Goal: Transaction & Acquisition: Purchase product/service

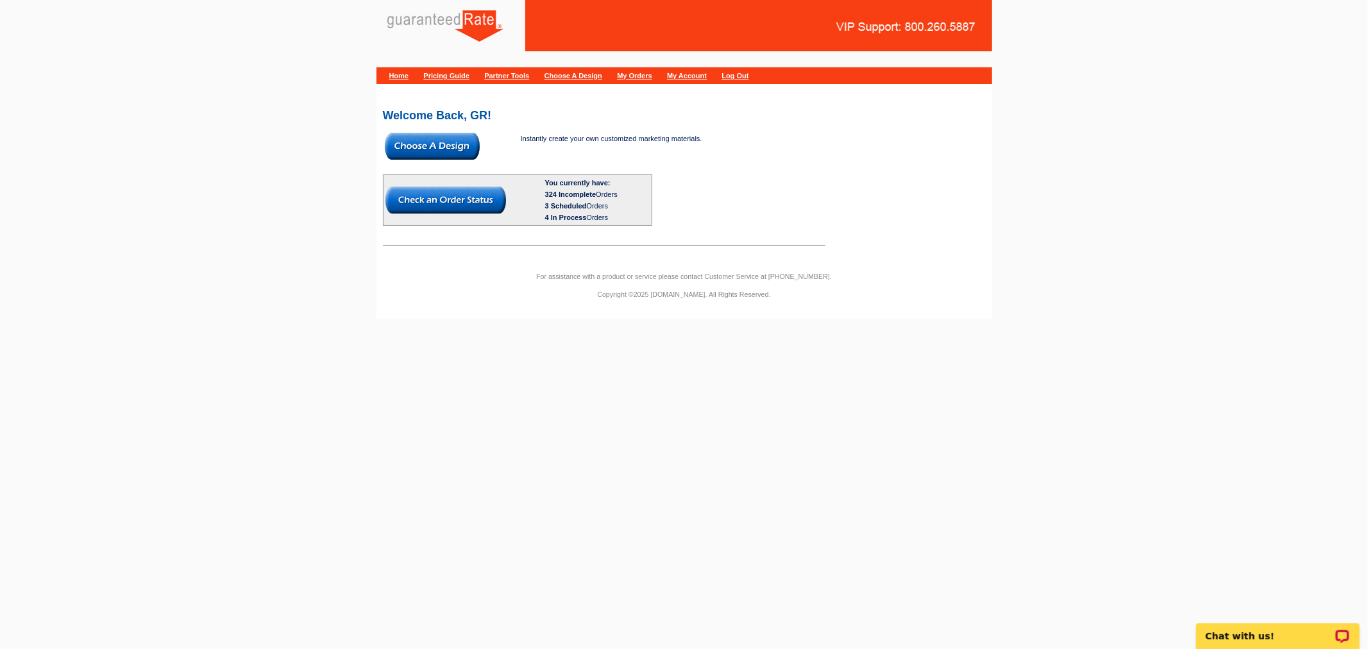
click at [453, 133] on img at bounding box center [432, 146] width 95 height 27
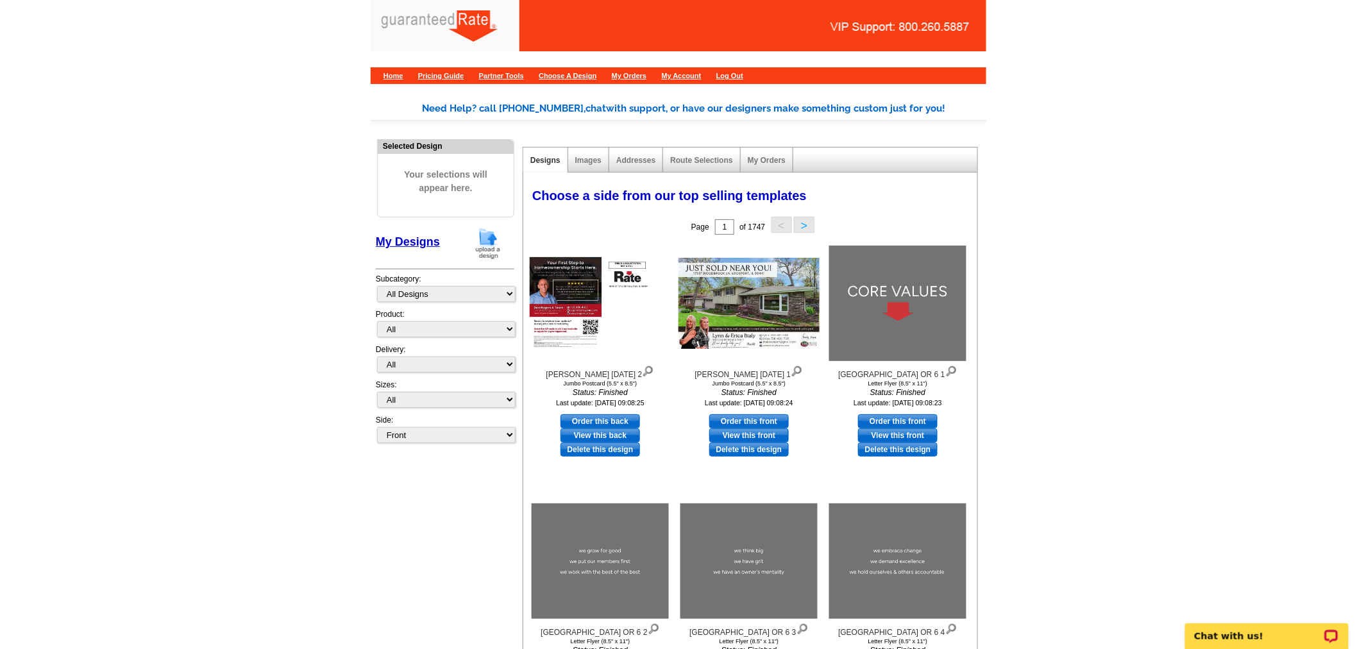
click at [494, 235] on img at bounding box center [487, 243] width 33 height 33
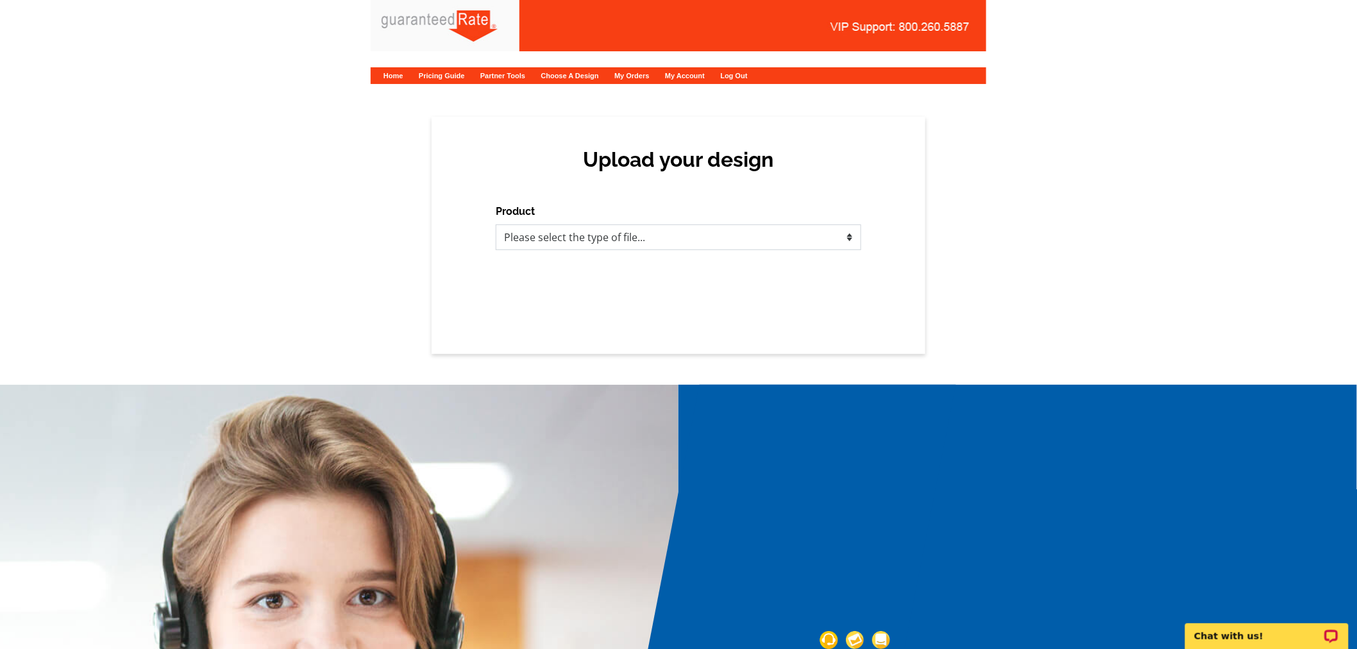
click at [714, 233] on select "Please select the type of file... Postcards Calendars Business Cards Letters an…" at bounding box center [679, 237] width 366 height 26
select select "1"
click at [496, 224] on select "Please select the type of file... Postcards Calendars Business Cards Letters an…" at bounding box center [679, 237] width 366 height 26
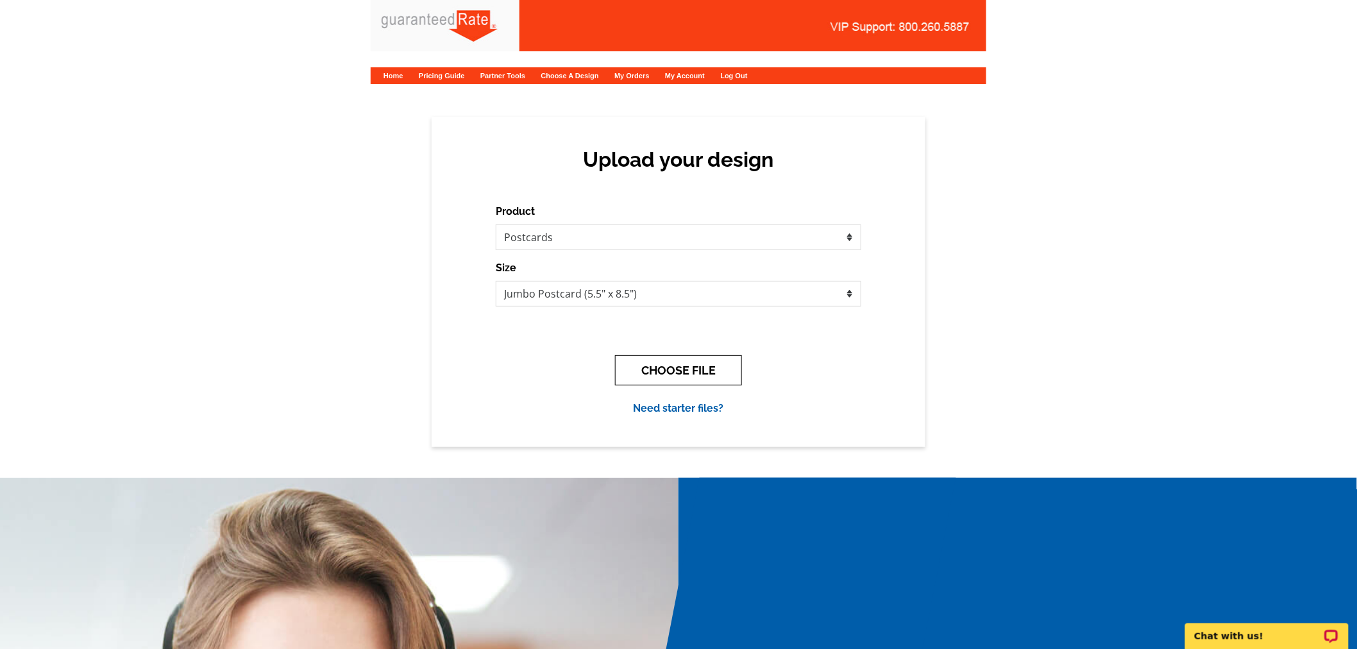
click at [657, 374] on button "CHOOSE FILE" at bounding box center [678, 370] width 127 height 30
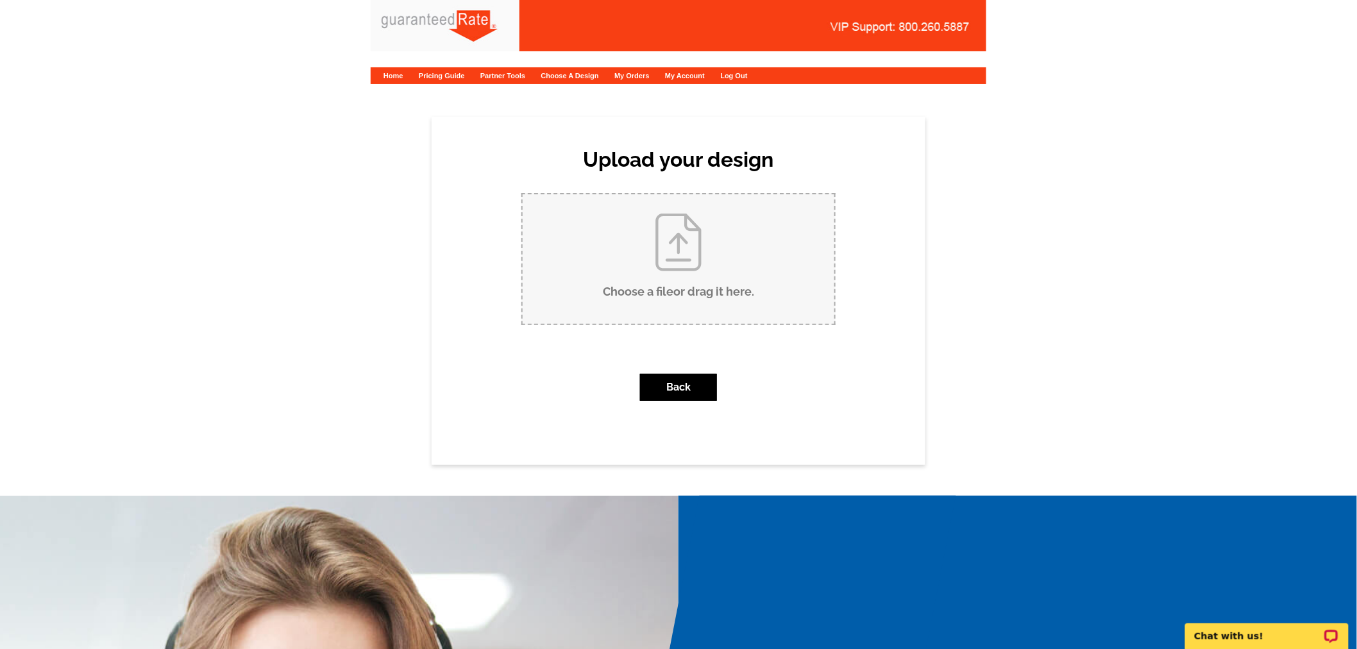
click at [687, 221] on input "Choose a file or drag it here ." at bounding box center [679, 259] width 312 height 130
type input "C:\fakepath\8.5 x 5.5 Postcard -Just Closed - 630+622 Prospect (1).pdf"
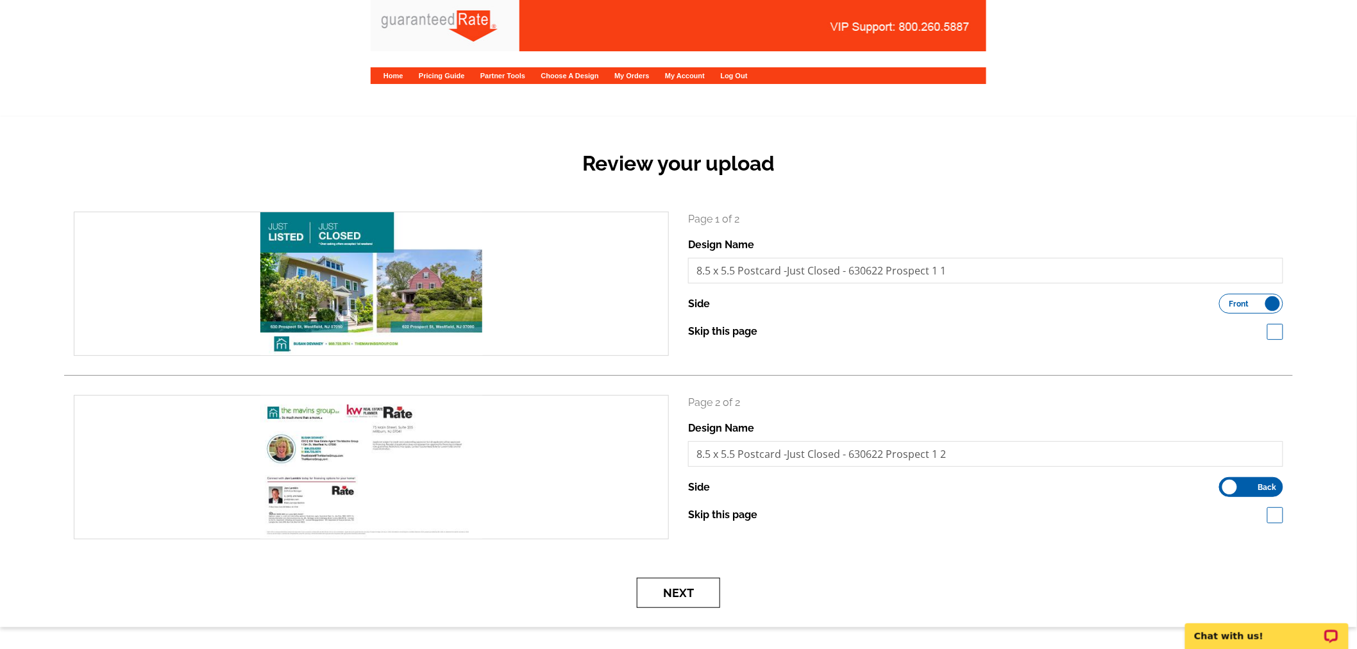
click at [658, 580] on button "Next" at bounding box center [678, 593] width 83 height 30
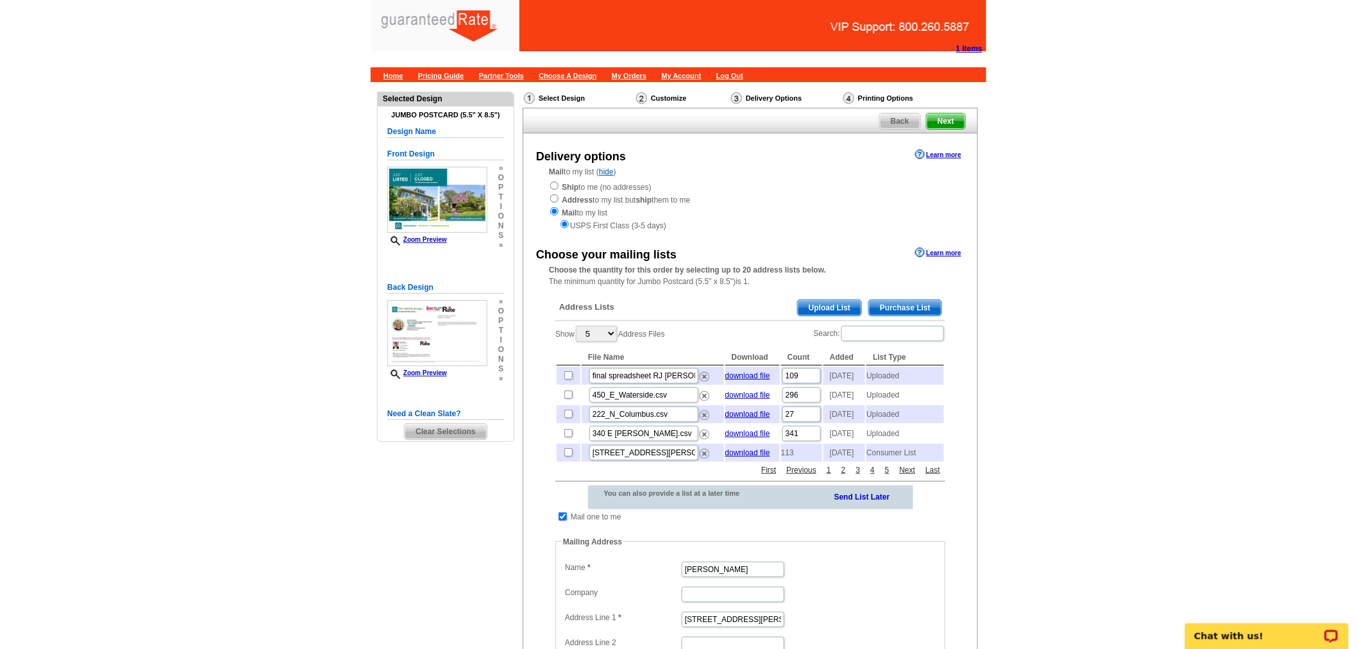
click at [904, 300] on span "Purchase List" at bounding box center [905, 307] width 72 height 15
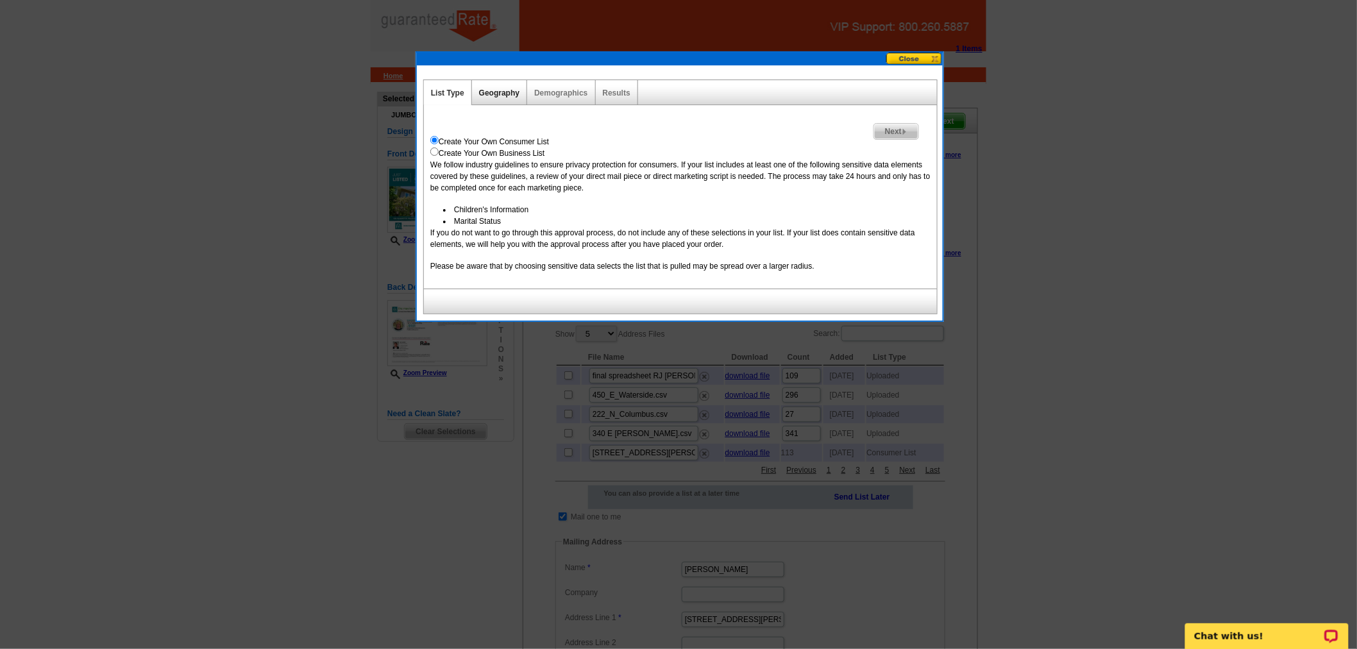
click at [491, 95] on link "Geography" at bounding box center [499, 92] width 40 height 9
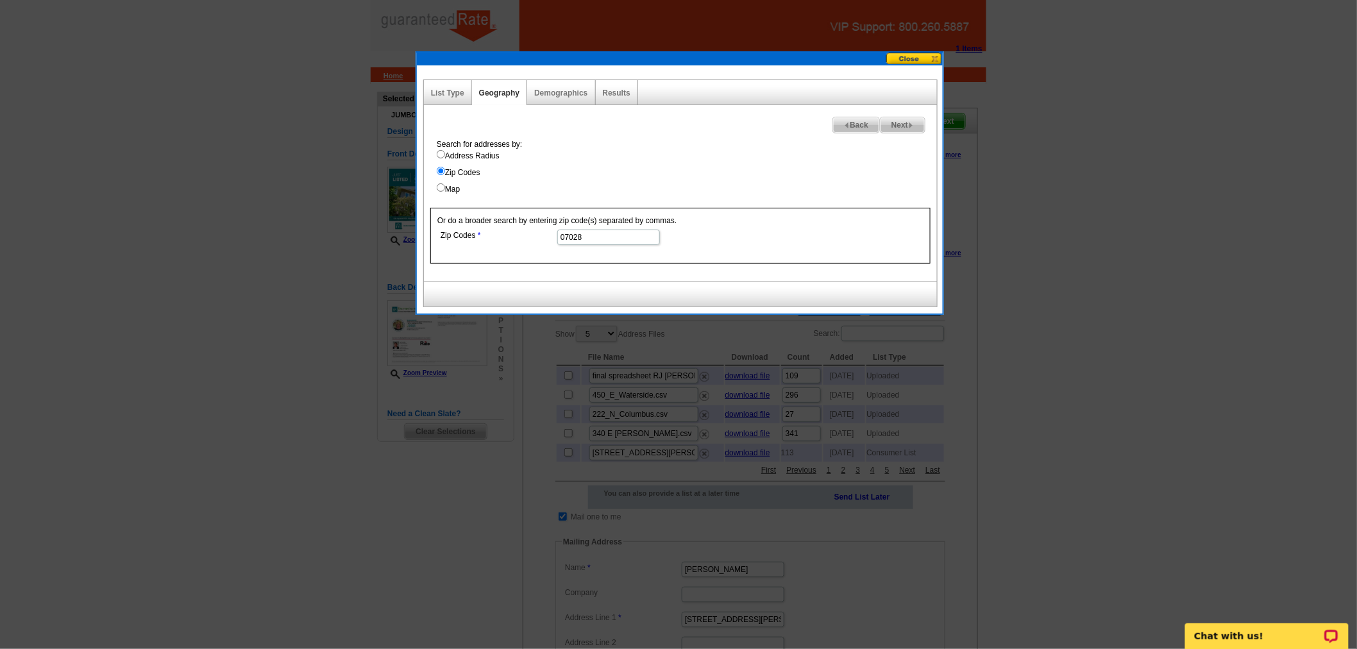
click at [438, 152] on input "Address Radius" at bounding box center [441, 154] width 8 height 8
radio input "true"
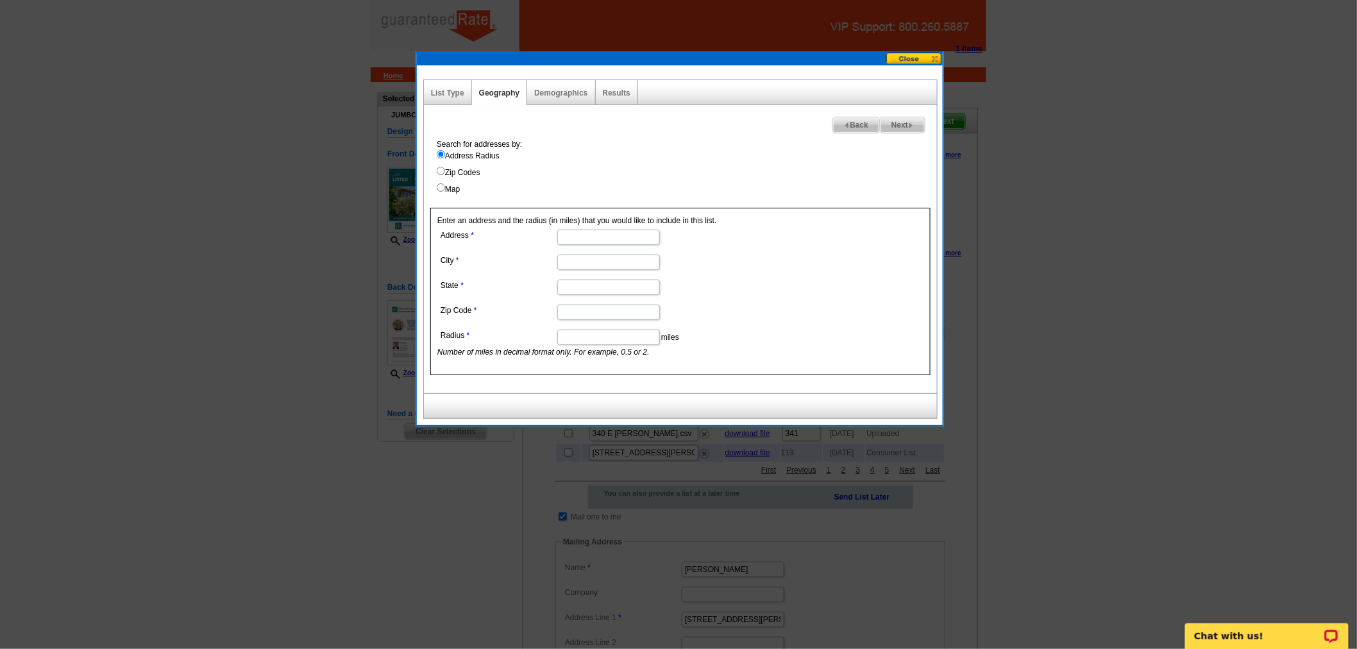
click at [607, 237] on input "Address" at bounding box center [608, 237] width 103 height 15
type input "630 Prospect St"
click at [591, 268] on input "City" at bounding box center [608, 262] width 103 height 15
type input "Westfield"
type input "NJ"
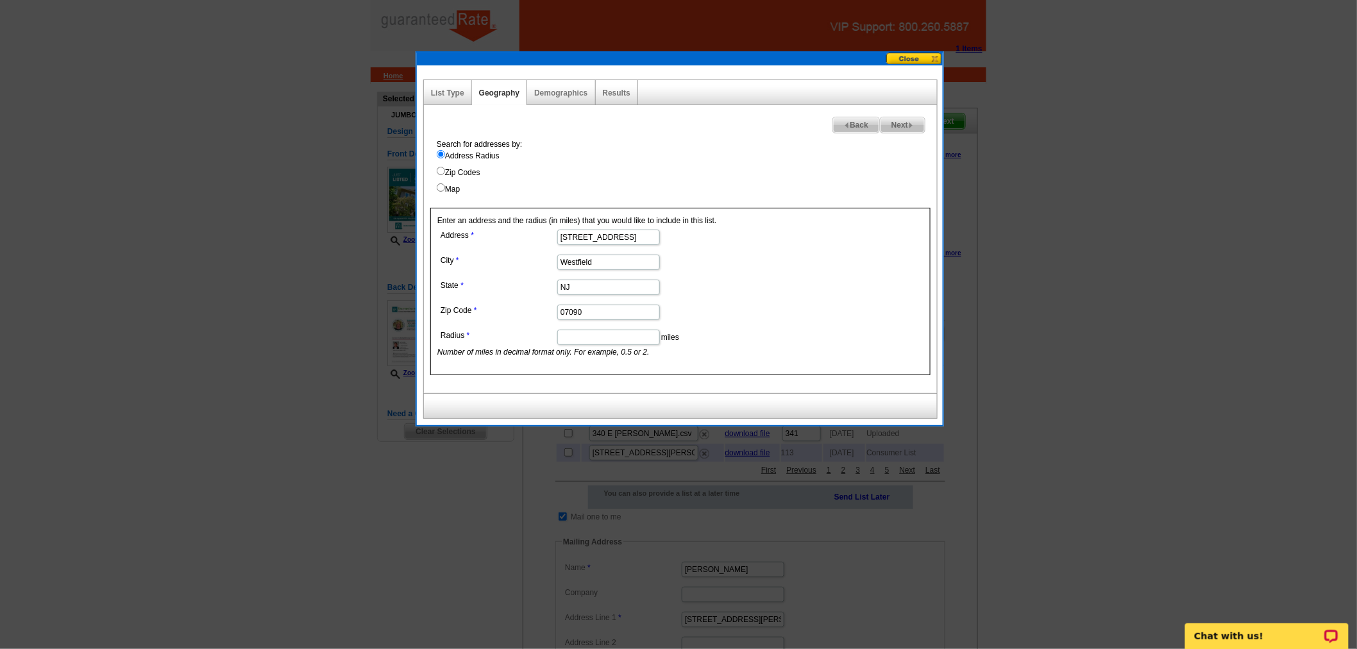
type input "07090"
click at [649, 335] on input "Radius" at bounding box center [608, 337] width 103 height 15
type input "1"
click at [896, 131] on span "Next" at bounding box center [902, 124] width 44 height 15
select select
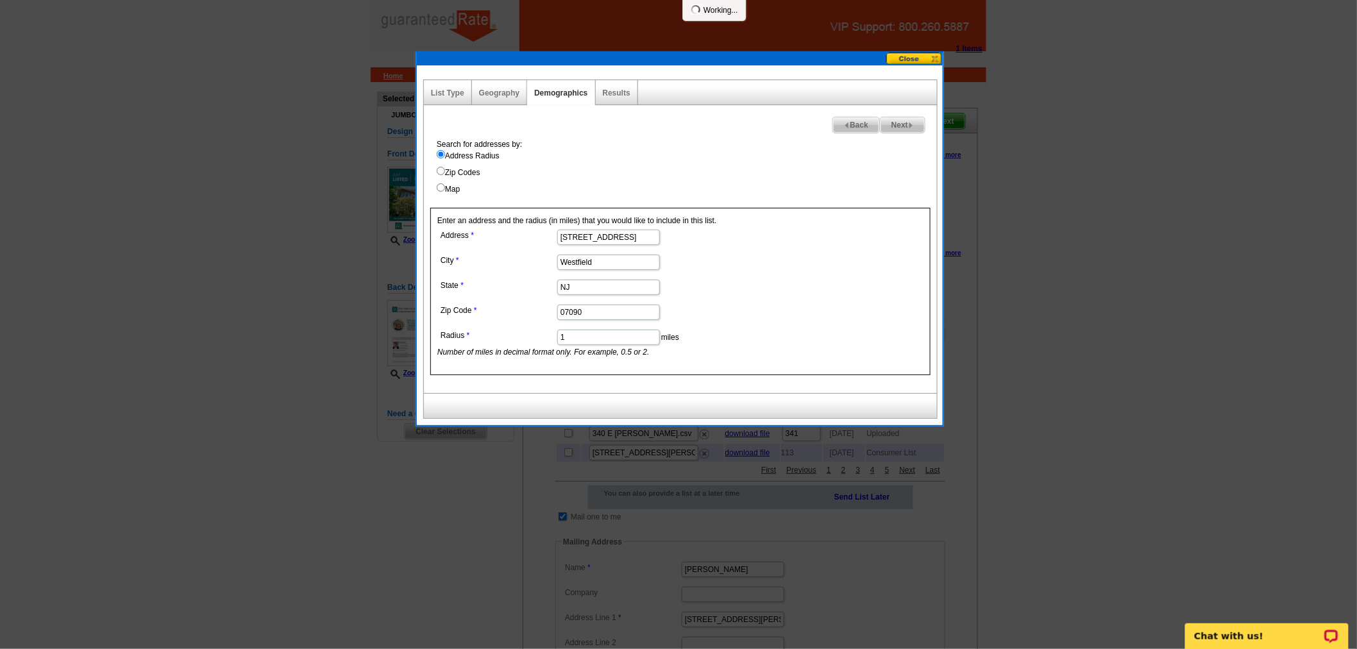
select select
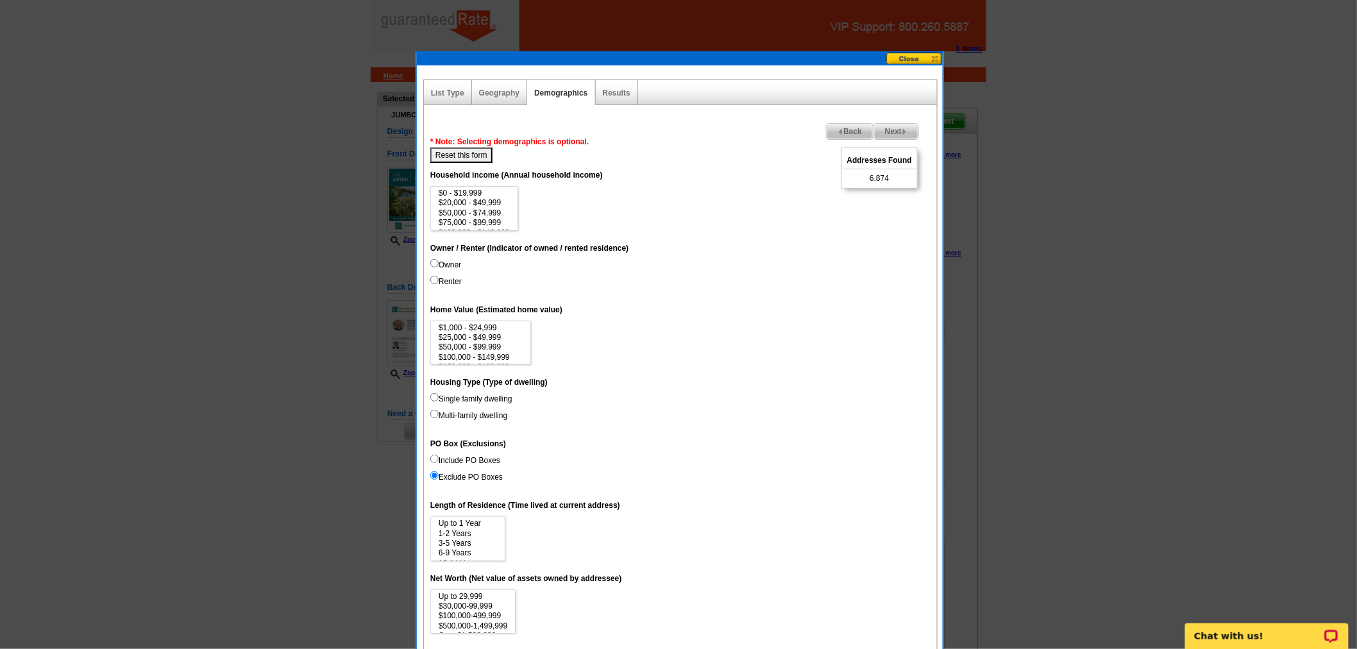
click at [882, 124] on span "Next" at bounding box center [896, 131] width 44 height 15
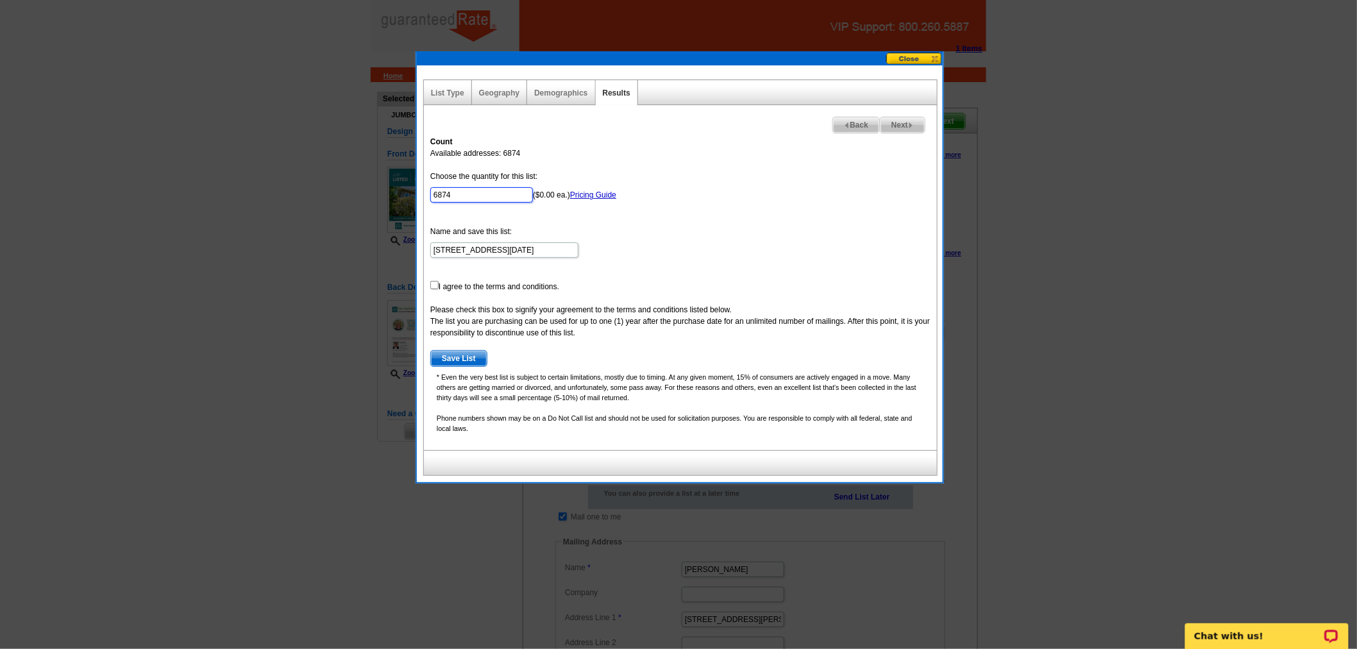
drag, startPoint x: 466, startPoint y: 196, endPoint x: 374, endPoint y: 198, distance: 92.3
click at [374, 198] on body "1 Items Home Pricing Guide Partner Tools Choose A Design My Orders My Account L…" at bounding box center [678, 495] width 1357 height 990
type input "800"
click at [433, 289] on form "Choose the quantity for this list: 800 ($0.00 ea.) Pricing Guide Name and save …" at bounding box center [680, 269] width 500 height 196
click at [430, 284] on input "checkbox" at bounding box center [434, 285] width 8 height 8
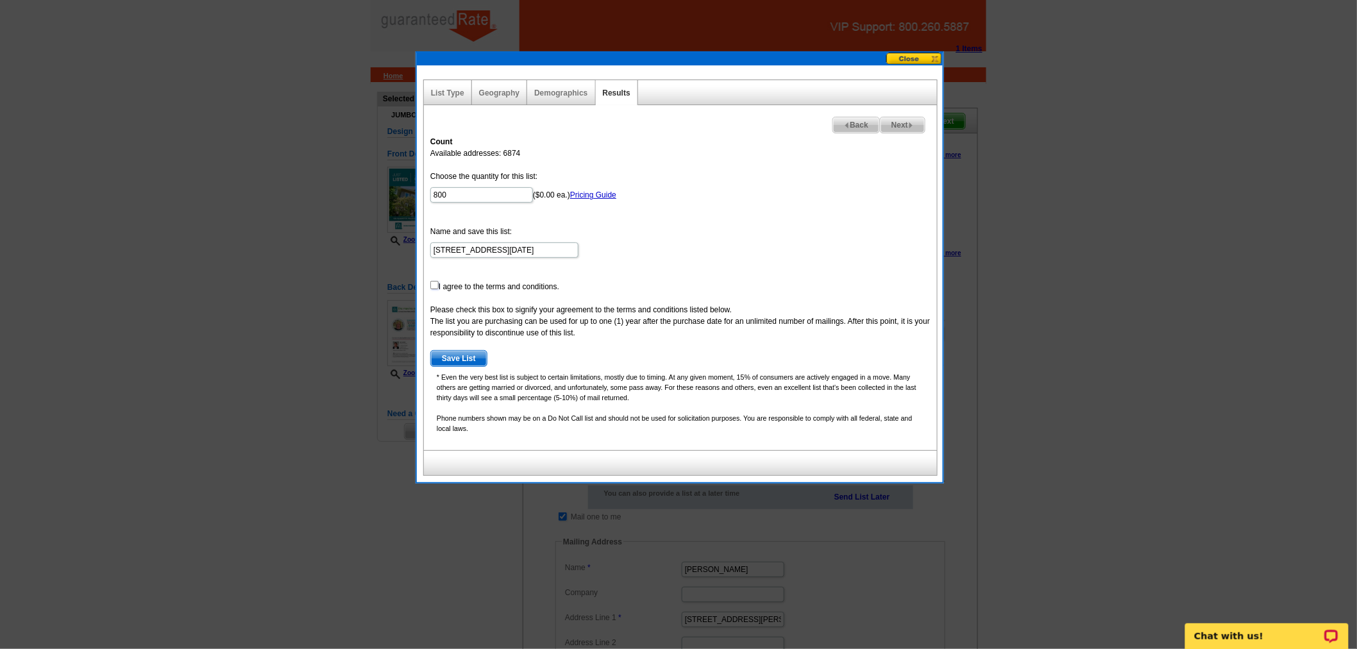
checkbox input "true"
click at [900, 128] on span "Next" at bounding box center [902, 124] width 44 height 15
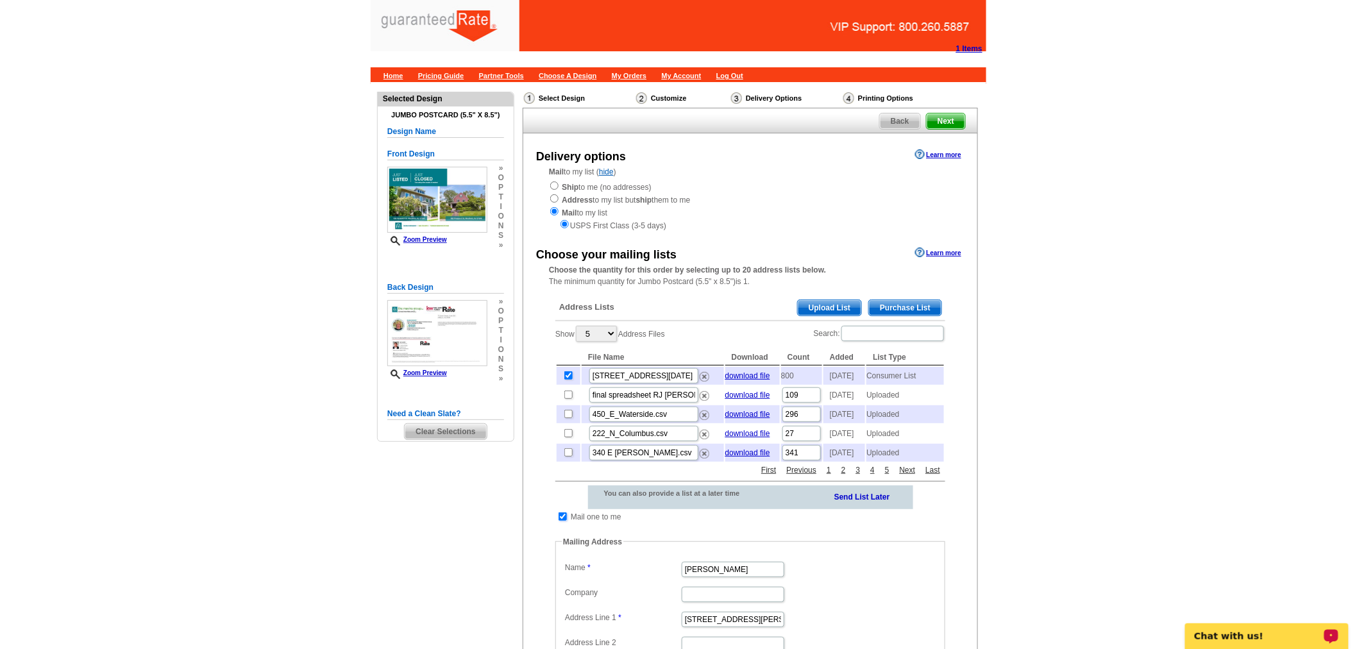
click at [562, 521] on input "checkbox" at bounding box center [563, 516] width 8 height 8
checkbox input "false"
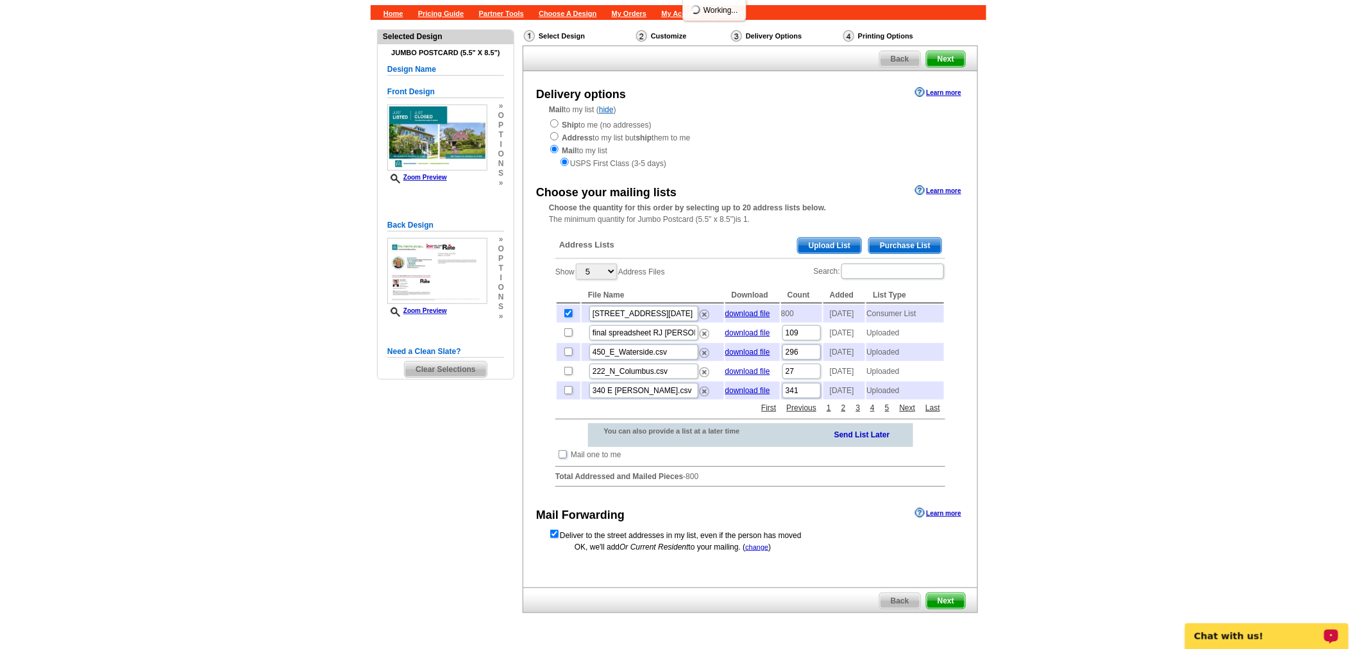
scroll to position [163, 0]
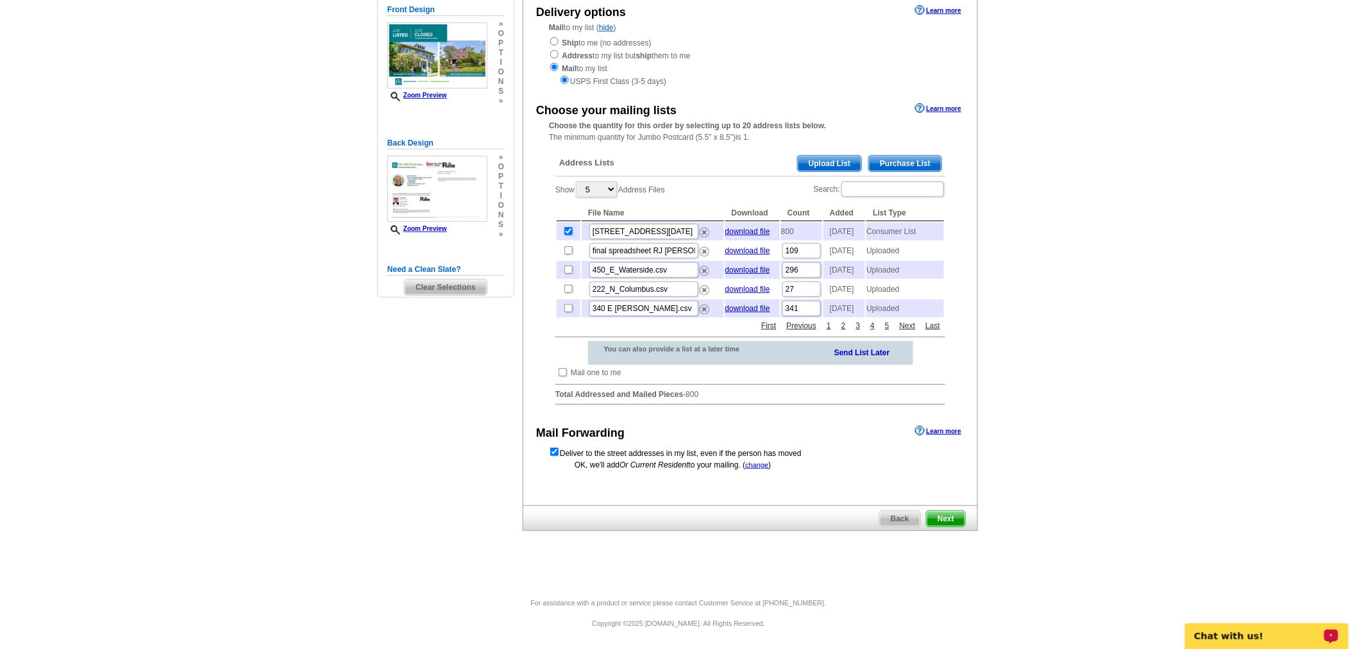
click at [963, 519] on span "Next" at bounding box center [946, 518] width 38 height 15
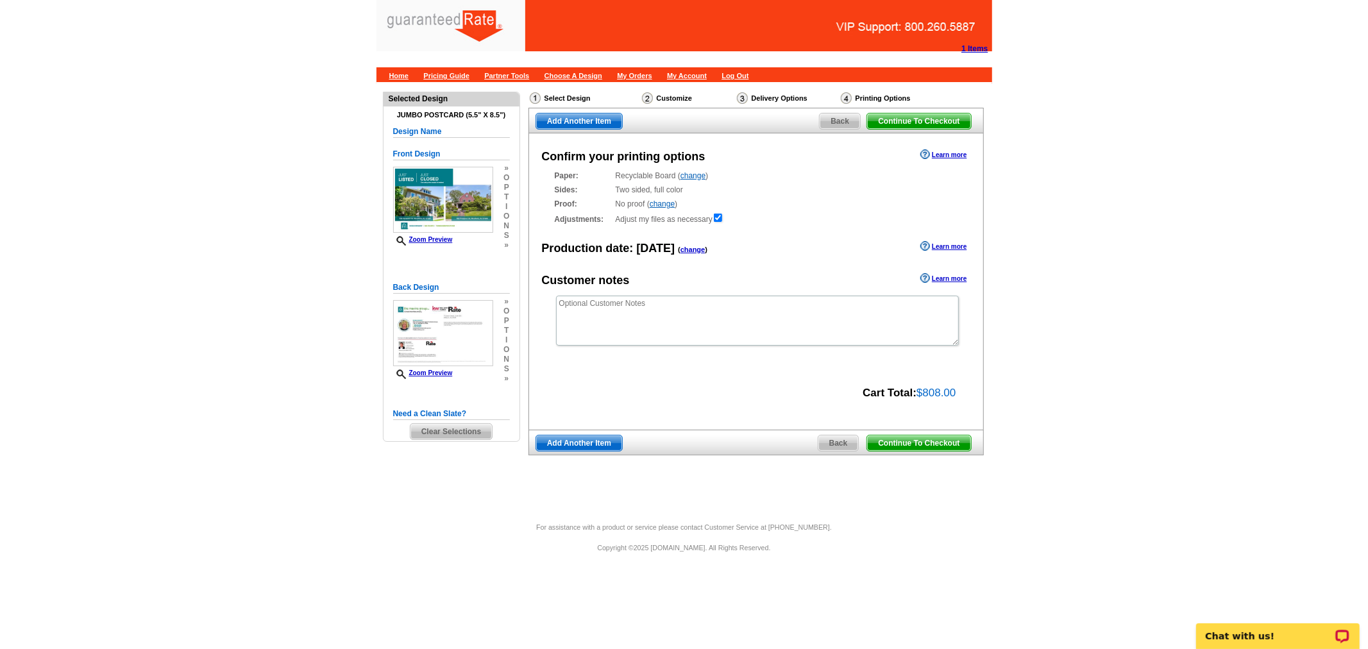
click at [925, 448] on span "Continue To Checkout" at bounding box center [918, 442] width 103 height 15
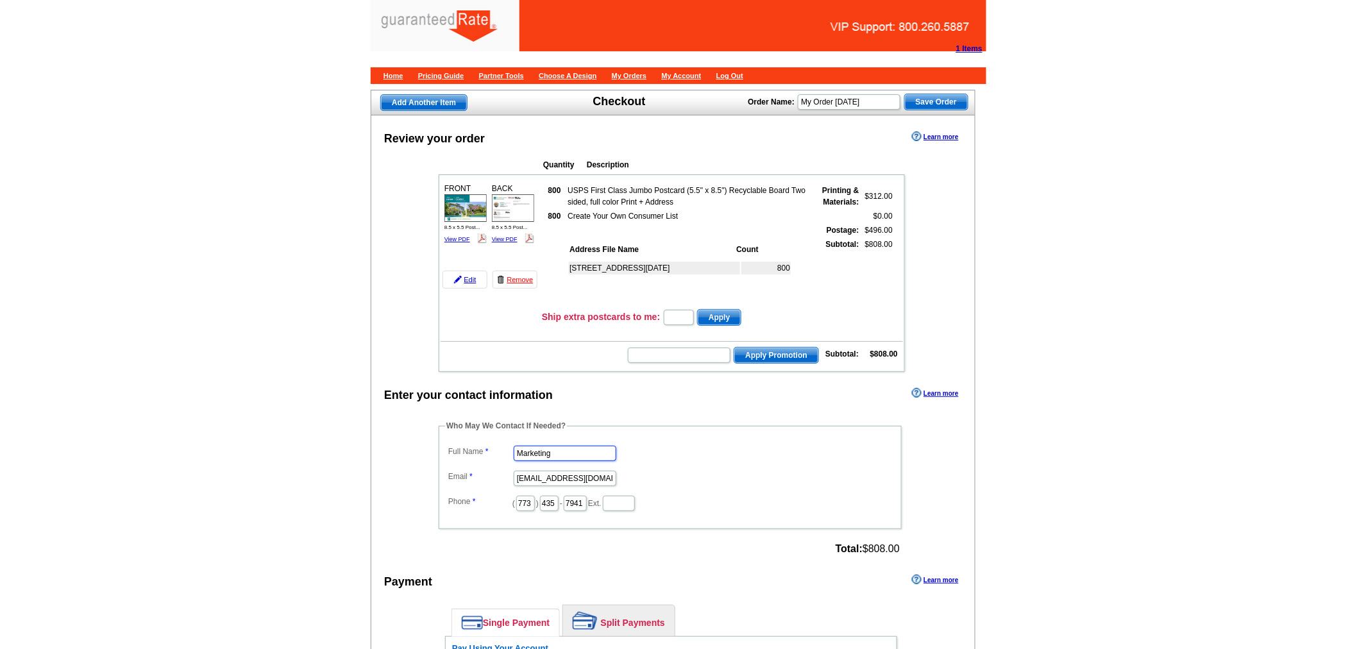
click at [562, 446] on input "Marketing" at bounding box center [565, 453] width 103 height 15
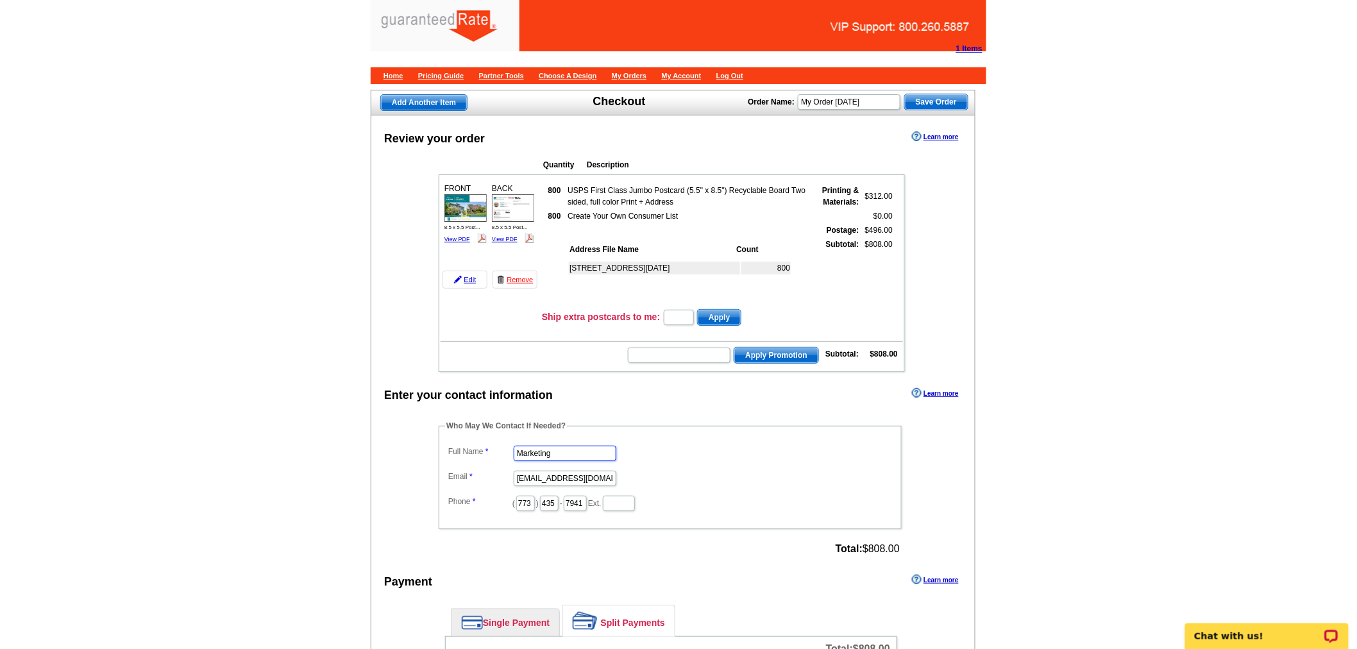
drag, startPoint x: 562, startPoint y: 442, endPoint x: 458, endPoint y: 441, distance: 103.9
click at [458, 442] on dl "Full Name Marketing Email [EMAIL_ADDRESS][DOMAIN_NAME] Phone ( 773 ) 435 - 7941…" at bounding box center [670, 477] width 450 height 70
type input "[PERSON_NAME]"
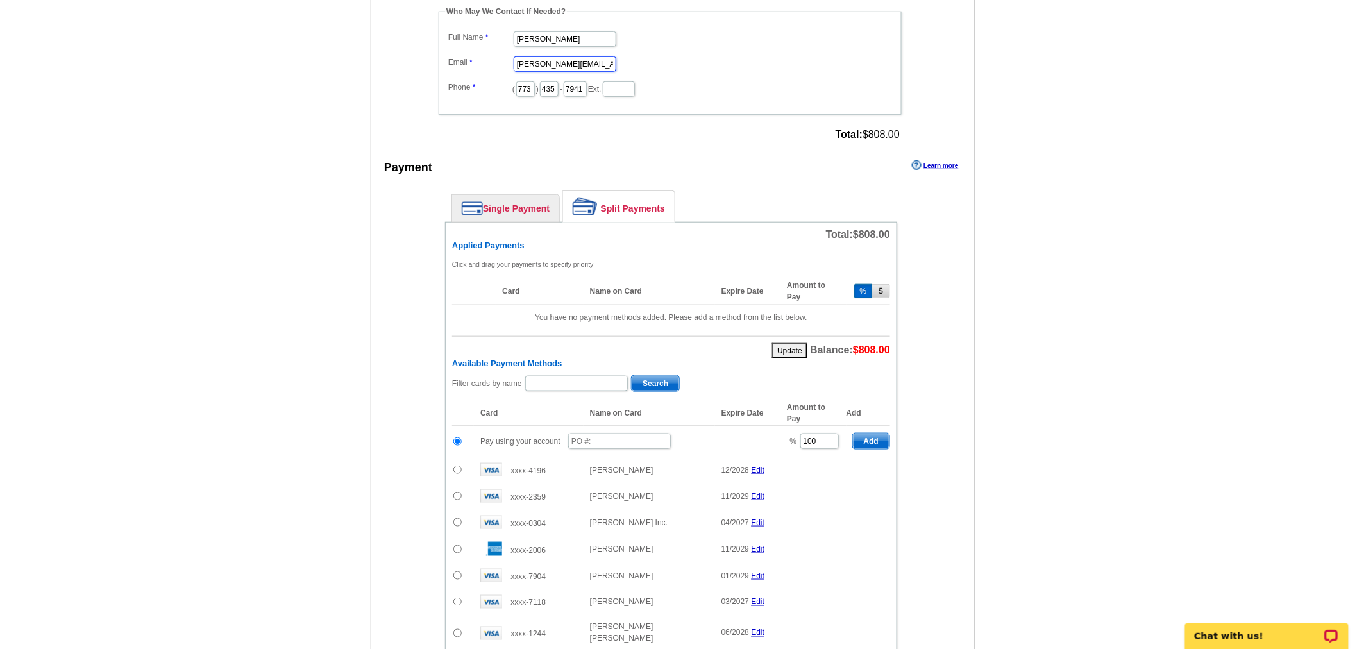
scroll to position [427, 0]
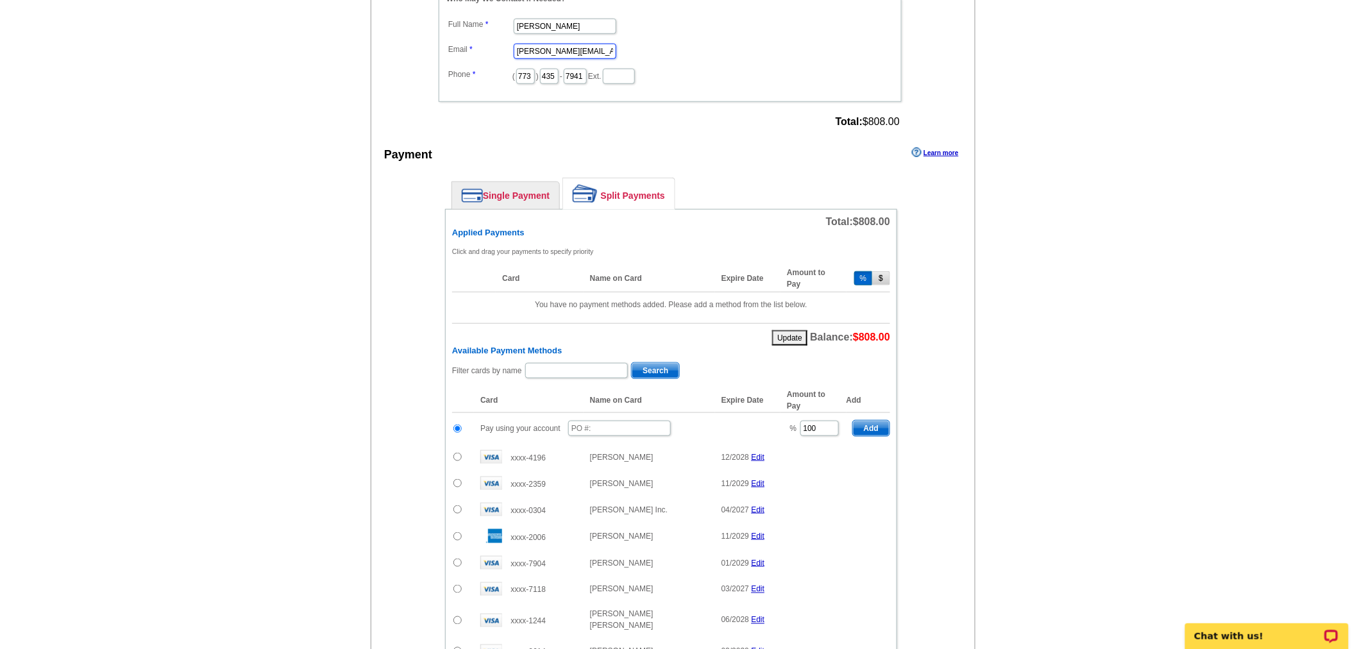
type input "[PERSON_NAME][EMAIL_ADDRESS][PERSON_NAME][DOMAIN_NAME]"
click at [643, 421] on input "text" at bounding box center [619, 428] width 103 height 15
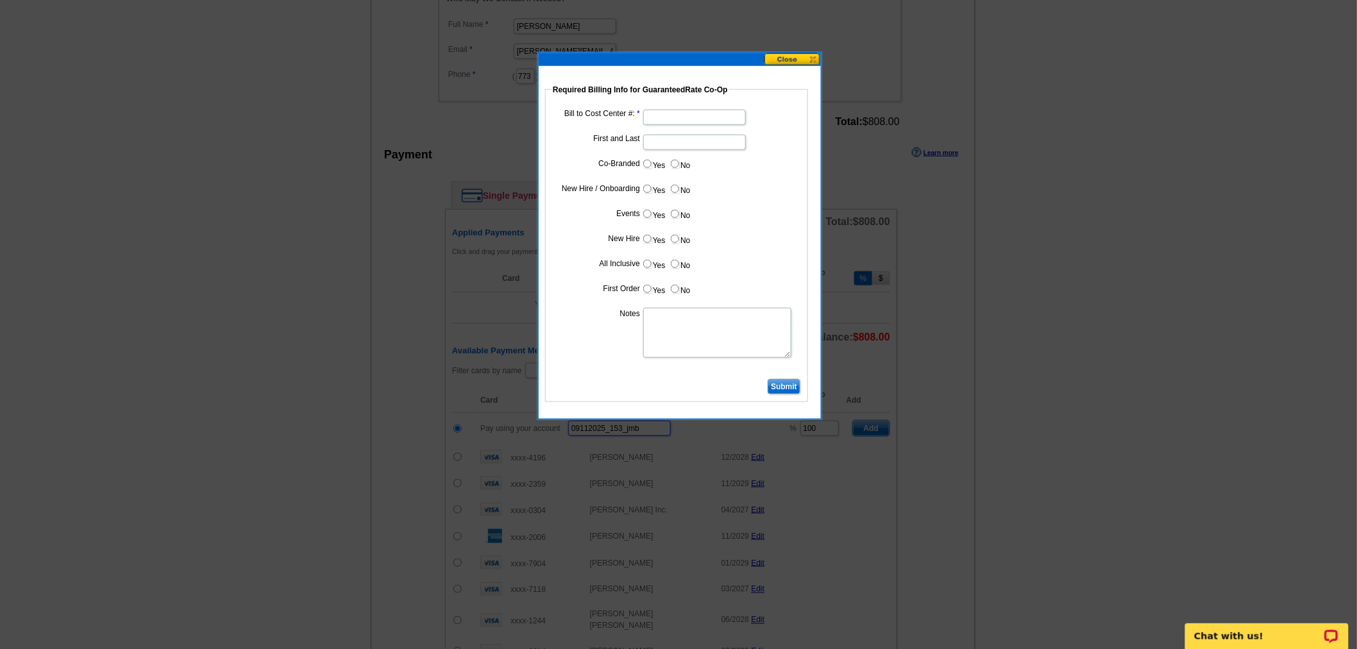
type input "09112025_153_jmb"
click at [689, 114] on input "Bill to Cost Center #:" at bounding box center [694, 117] width 103 height 15
click at [660, 146] on input "First and Last" at bounding box center [694, 142] width 103 height 15
click at [664, 112] on input "Bill to Cost Center #:" at bounding box center [694, 117] width 103 height 15
type input "1857"
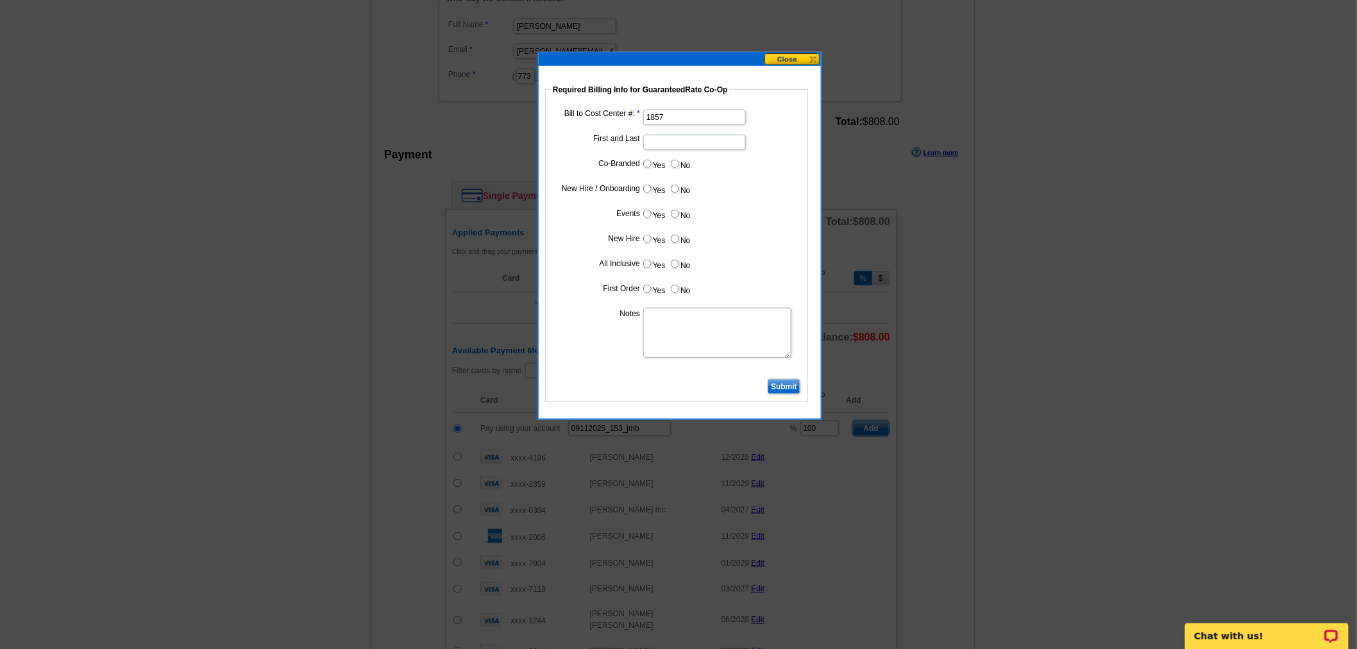
click at [662, 143] on input "First and Last" at bounding box center [694, 142] width 103 height 15
type input "Jon Lamkin"
click at [646, 163] on input "Yes" at bounding box center [647, 164] width 8 height 8
radio input "true"
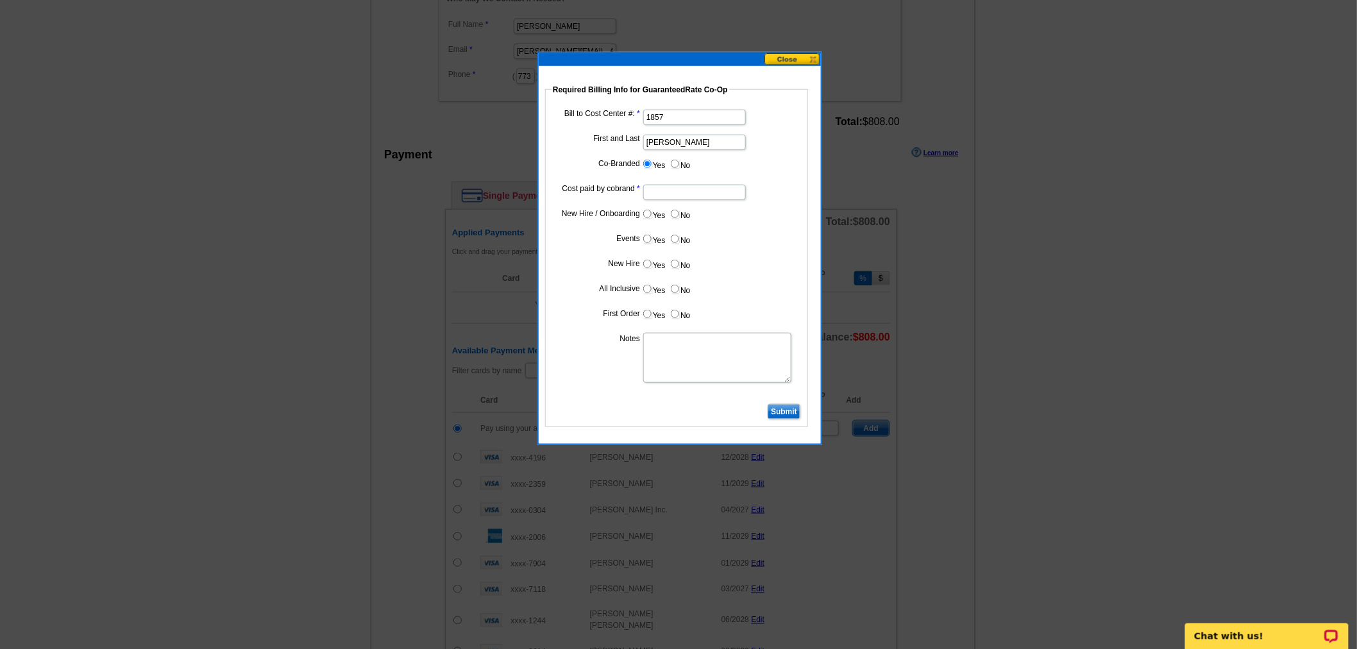
click at [664, 187] on input "Cost paid by cobrand" at bounding box center [694, 192] width 103 height 15
type input "50%"
click at [673, 212] on input "No" at bounding box center [675, 214] width 8 height 8
radio input "true"
click at [675, 240] on input "No" at bounding box center [675, 239] width 8 height 8
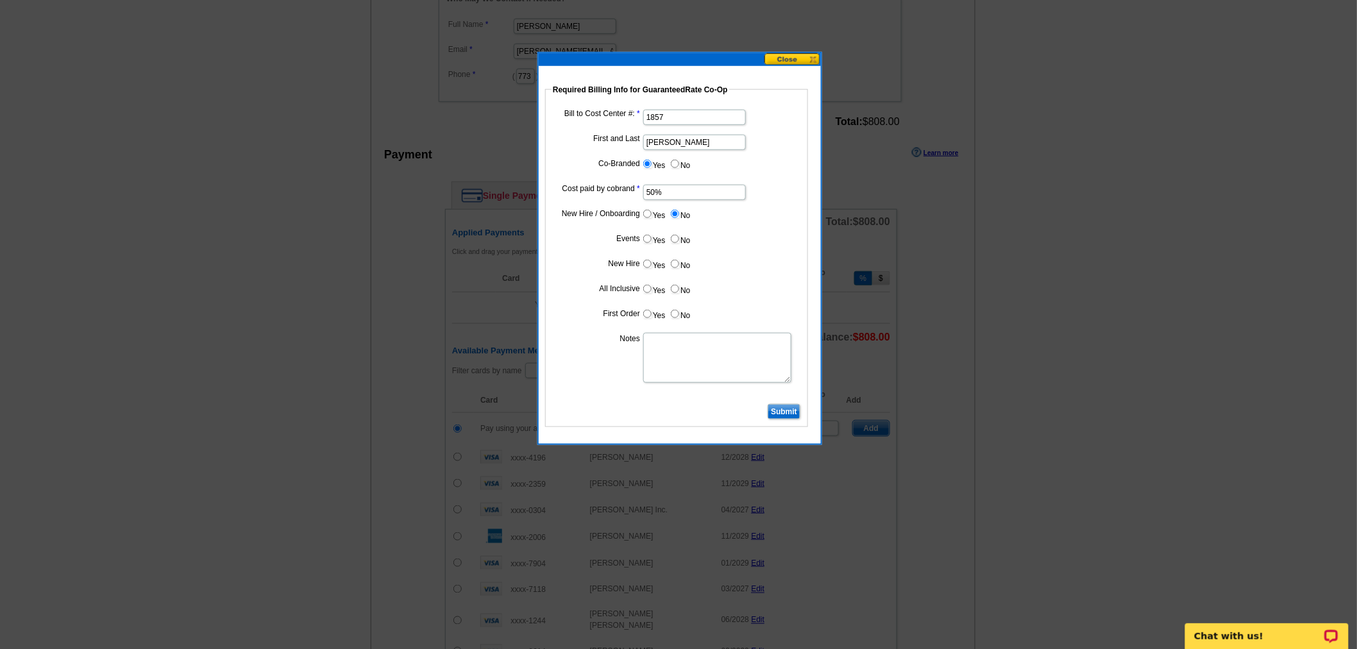
radio input "true"
click at [673, 261] on input "No" at bounding box center [675, 264] width 8 height 8
radio input "true"
click at [675, 292] on label "No" at bounding box center [679, 289] width 21 height 15
click at [675, 292] on input "No" at bounding box center [675, 289] width 8 height 8
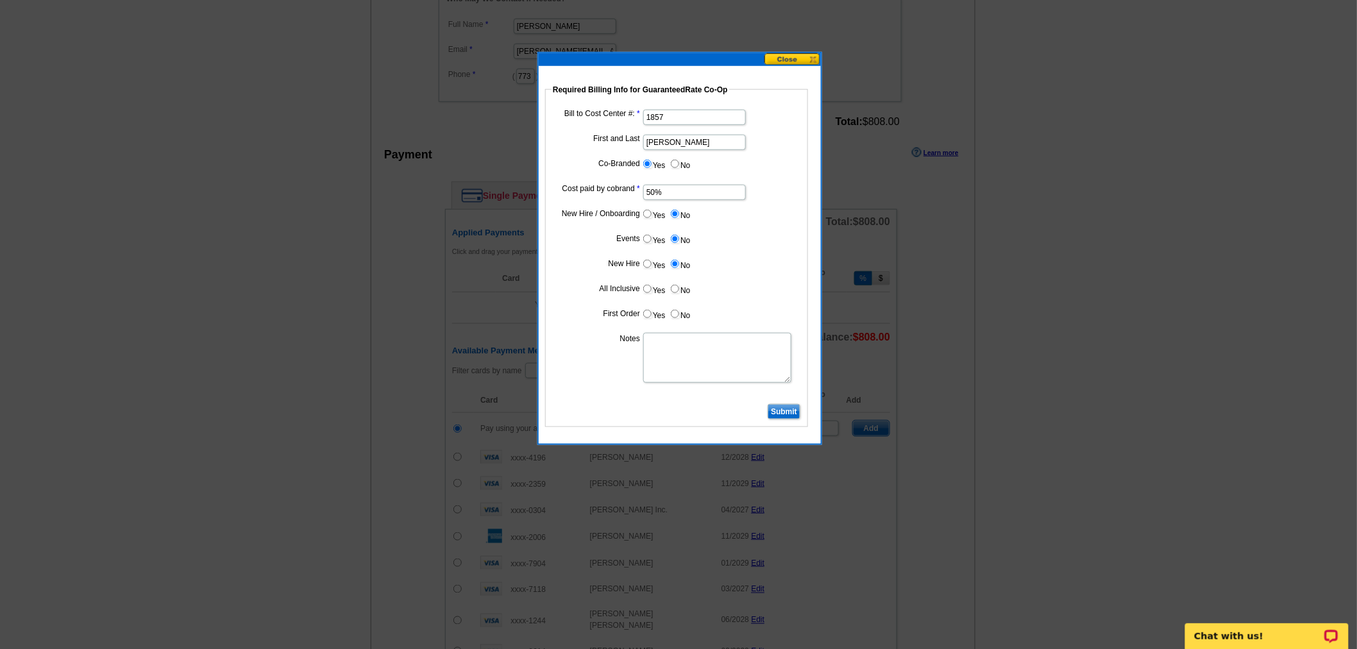
radio input "true"
drag, startPoint x: 674, startPoint y: 319, endPoint x: 674, endPoint y: 305, distance: 14.1
click at [674, 319] on dd "Yes No" at bounding box center [676, 317] width 250 height 20
click at [675, 312] on input "No" at bounding box center [675, 314] width 8 height 8
radio input "true"
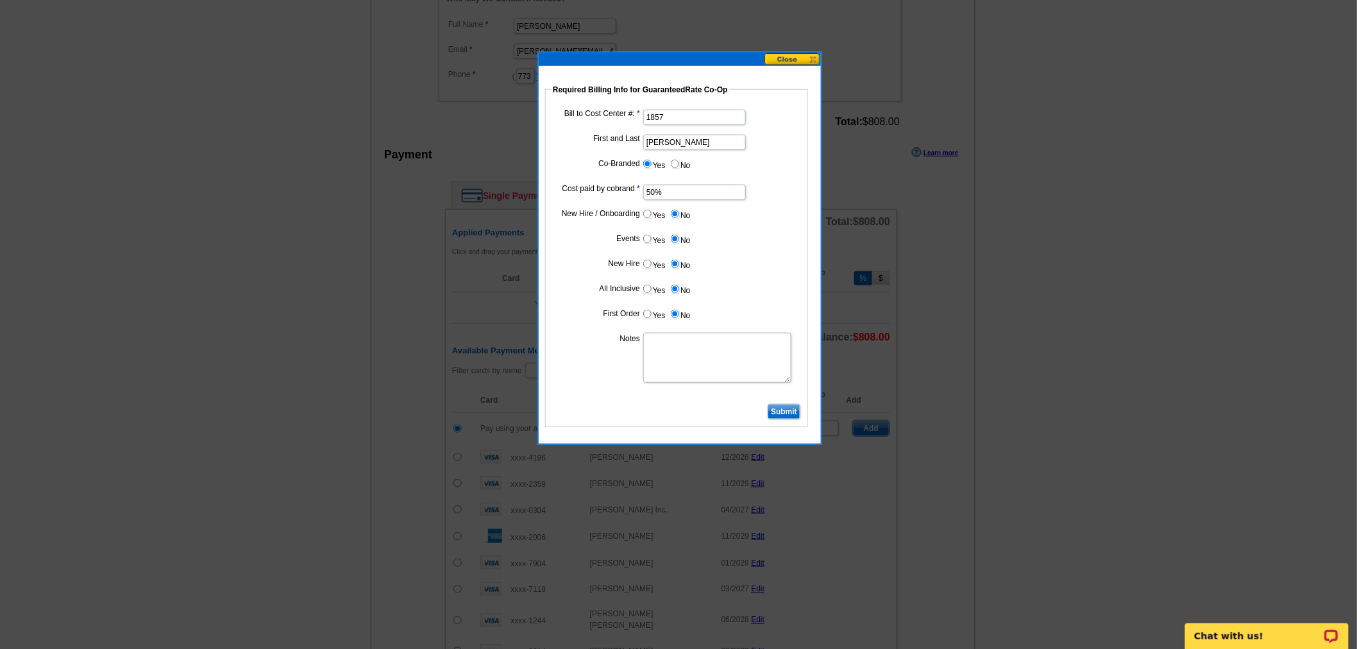
click at [790, 408] on input "Submit" at bounding box center [784, 411] width 33 height 15
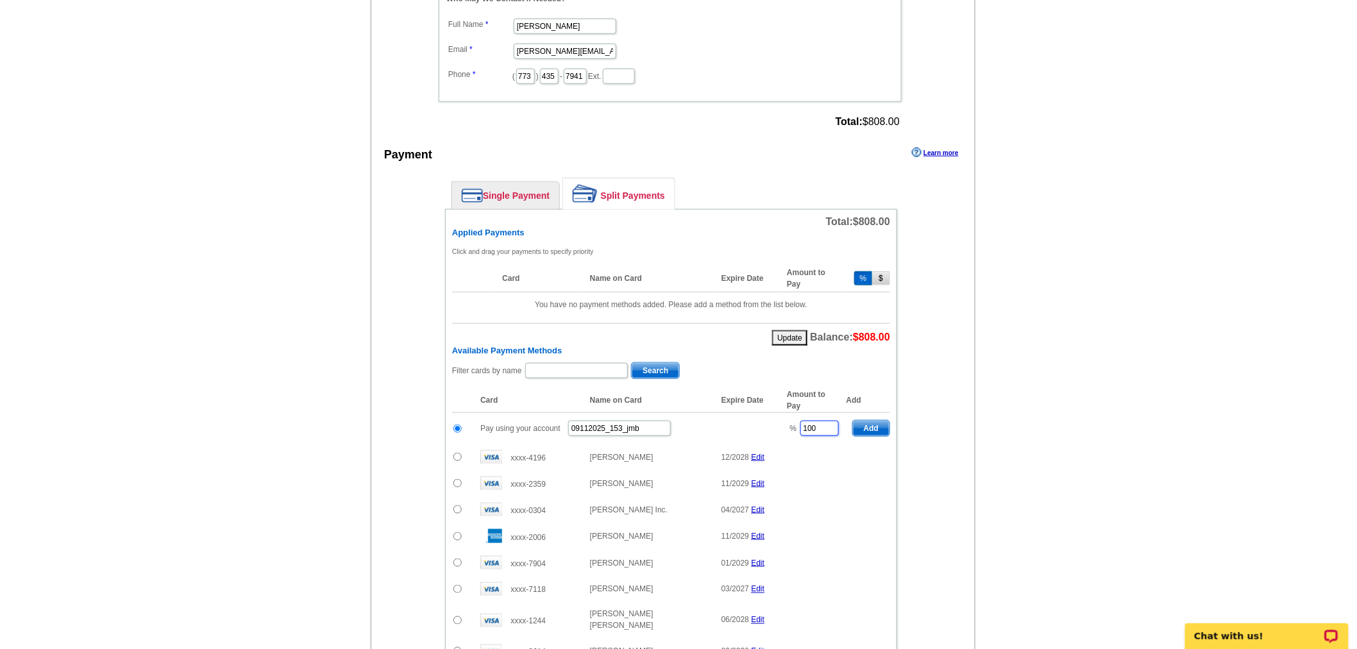
drag, startPoint x: 816, startPoint y: 416, endPoint x: 739, endPoint y: 396, distance: 78.9
click at [739, 396] on table "Card Name on Card Expire Date Amount to Pay Add Pay using your account 09112025…" at bounding box center [671, 552] width 438 height 329
click at [870, 421] on span "Add" at bounding box center [871, 428] width 37 height 15
type input "100"
radio input "false"
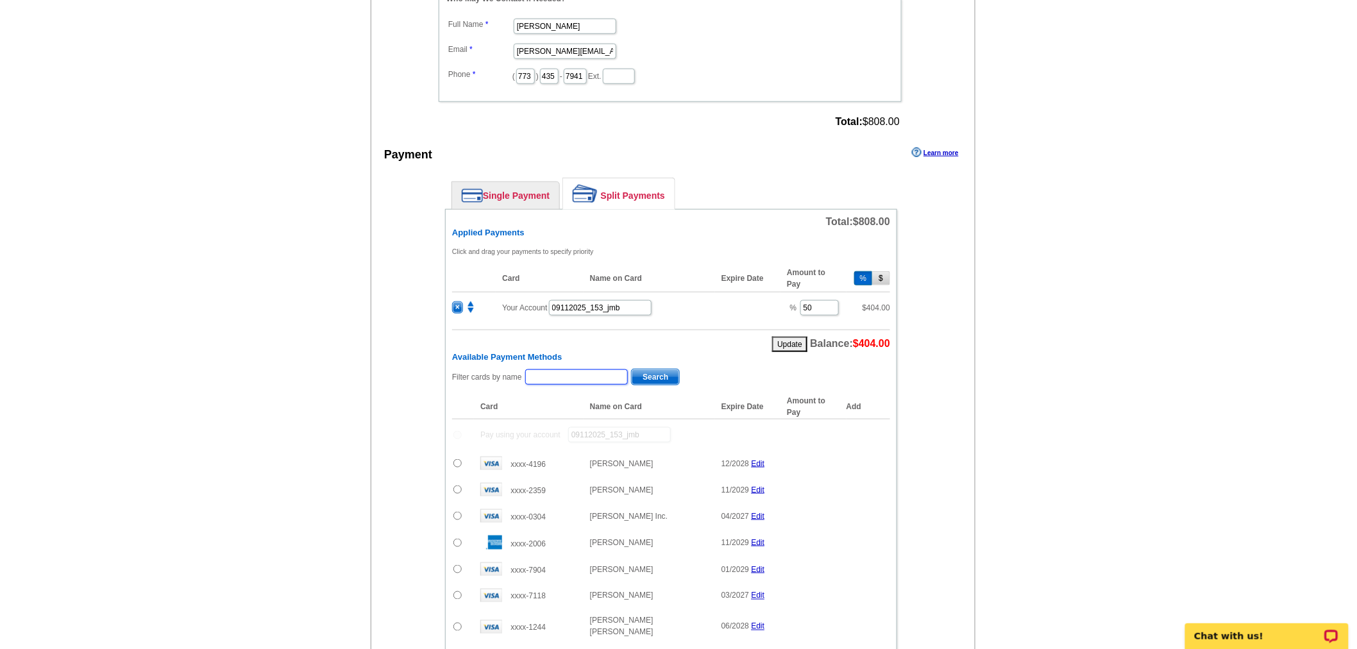
click at [556, 369] on input "text" at bounding box center [576, 376] width 103 height 15
click at [587, 370] on input "text" at bounding box center [576, 376] width 103 height 15
type input "Devaney"
click at [676, 369] on span "Search" at bounding box center [655, 376] width 47 height 15
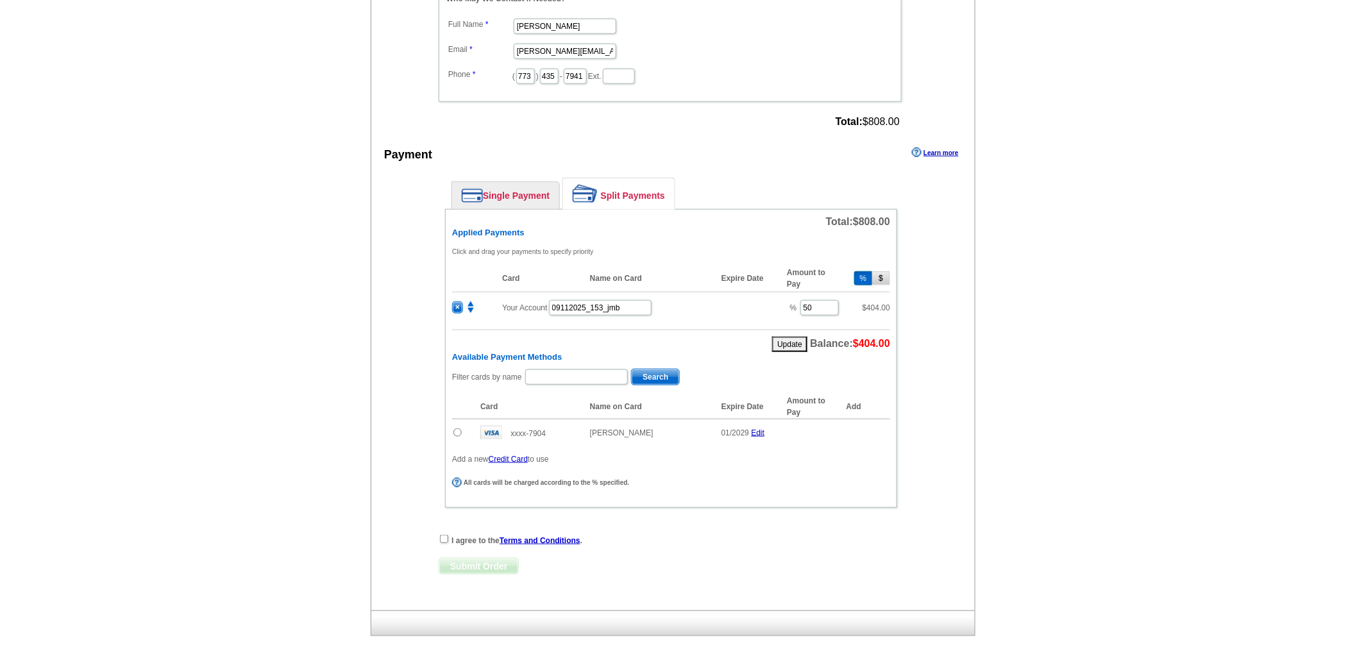
click at [458, 428] on input "radio" at bounding box center [457, 432] width 8 height 8
click at [866, 427] on span "Add" at bounding box center [871, 434] width 37 height 15
radio input "false"
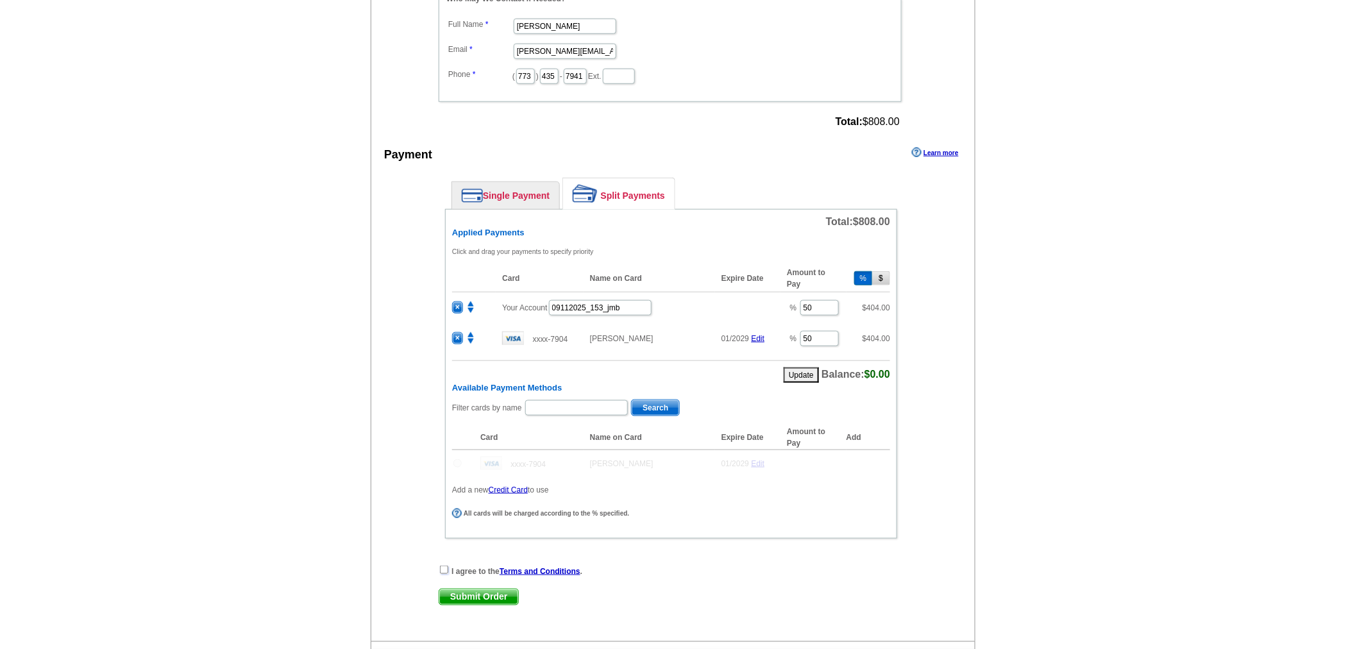
click at [441, 566] on input "checkbox" at bounding box center [444, 570] width 8 height 8
checkbox input "true"
click at [466, 590] on span "Submit Order" at bounding box center [478, 596] width 79 height 15
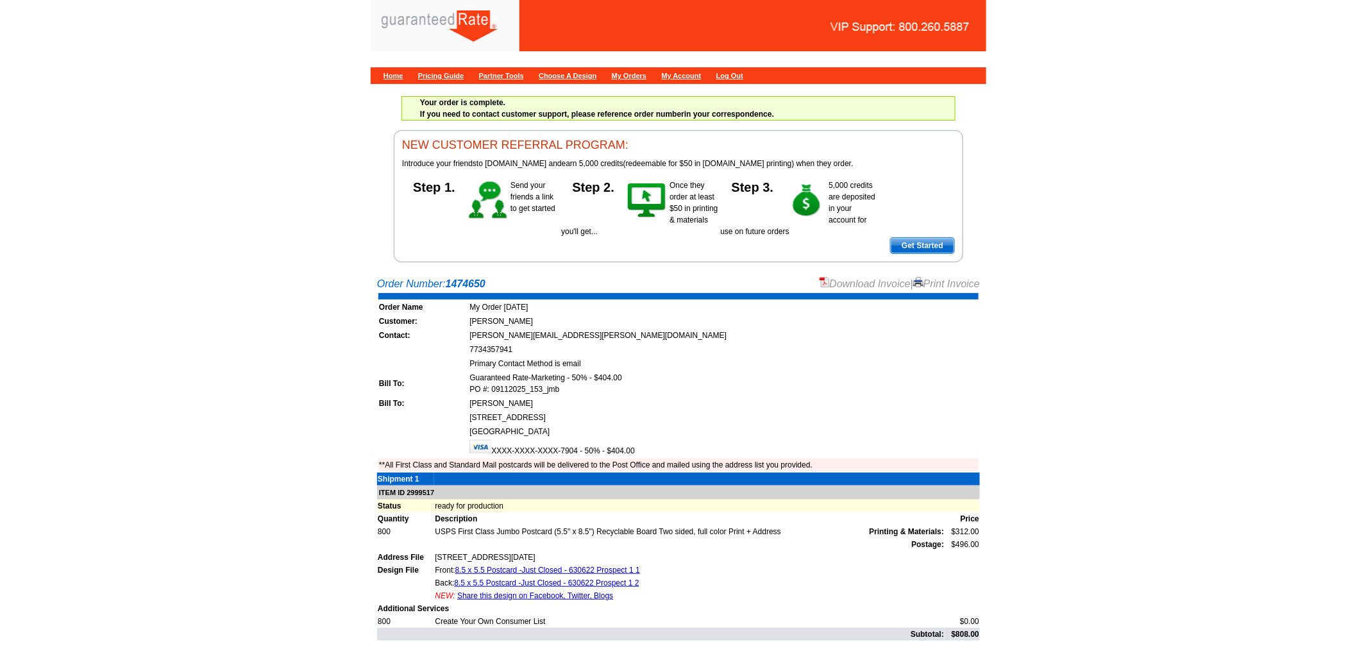
click at [864, 280] on link "Download Invoice" at bounding box center [865, 283] width 91 height 11
